Goal: Transaction & Acquisition: Subscribe to service/newsletter

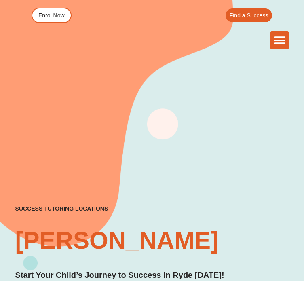
click at [270, 31] on div "Menu Toggle" at bounding box center [279, 40] width 18 height 18
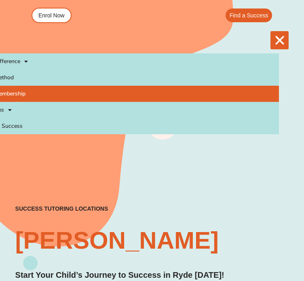
click at [39, 86] on link "The Membership" at bounding box center [127, 94] width 304 height 16
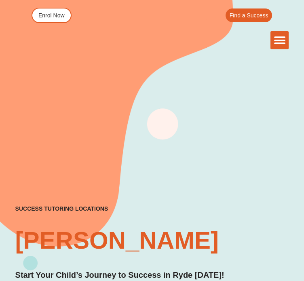
scroll to position [11, 0]
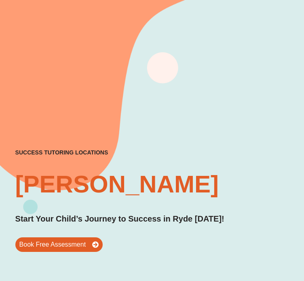
scroll to position [61, 0]
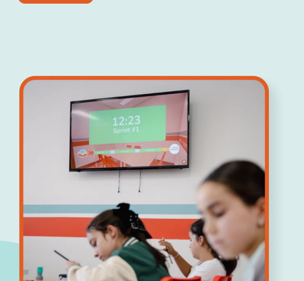
scroll to position [953, 0]
